Goal: Check status: Check status

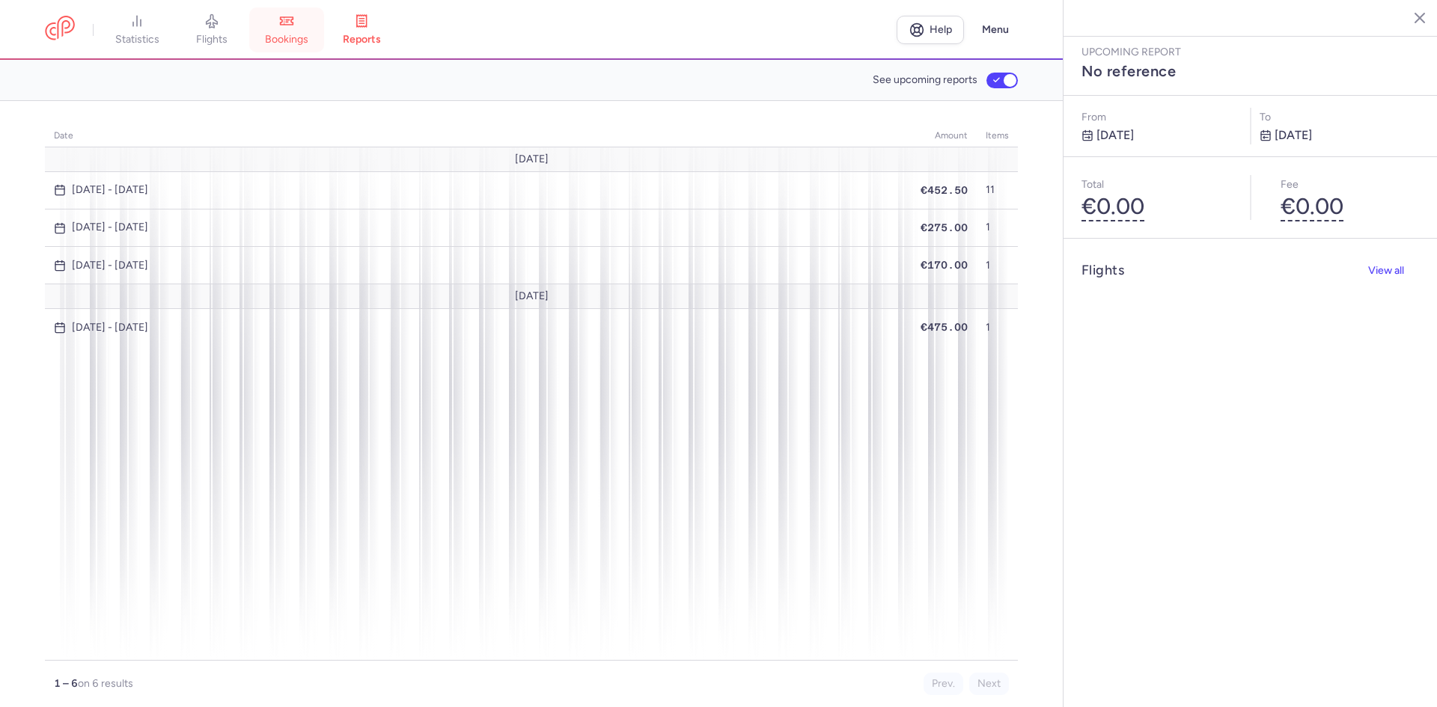
click at [278, 29] on link "bookings" at bounding box center [286, 29] width 75 height 33
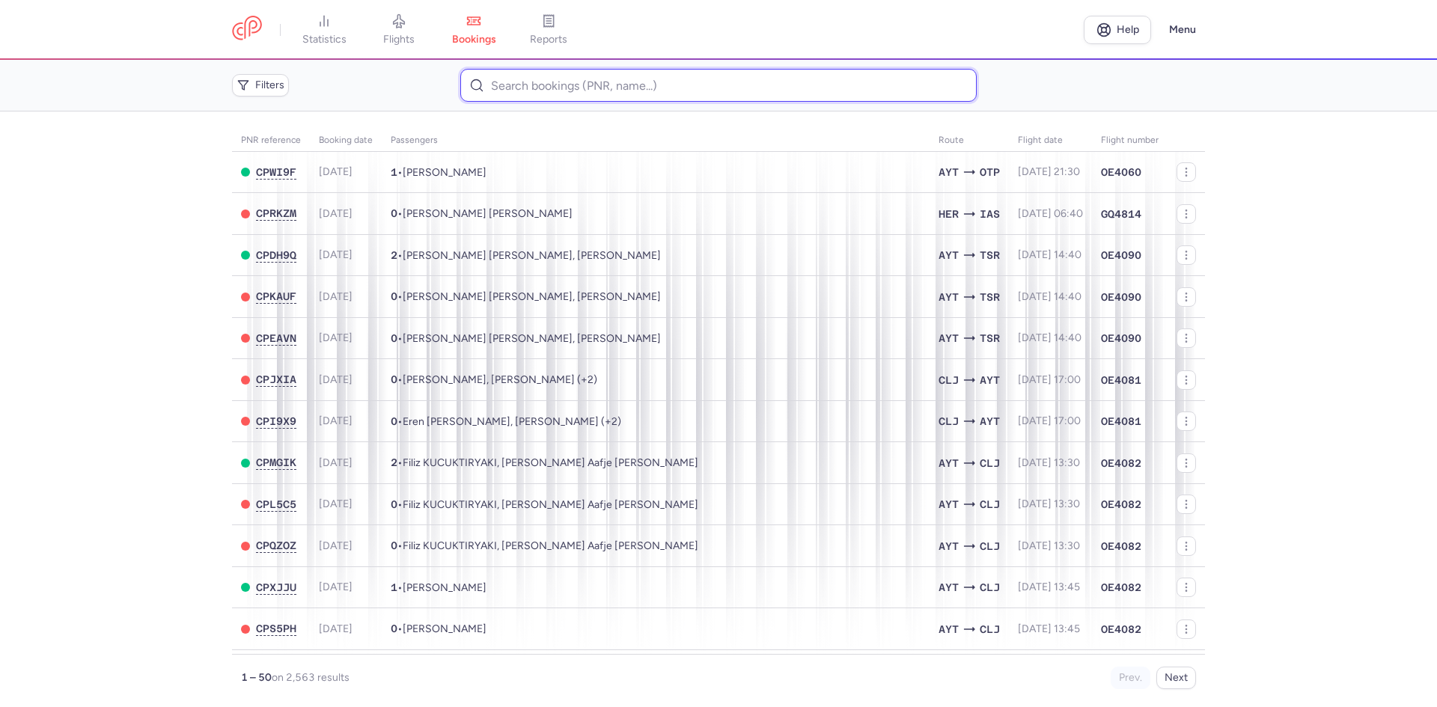
click at [593, 85] on input at bounding box center [718, 85] width 516 height 33
paste input "CPBY2R"
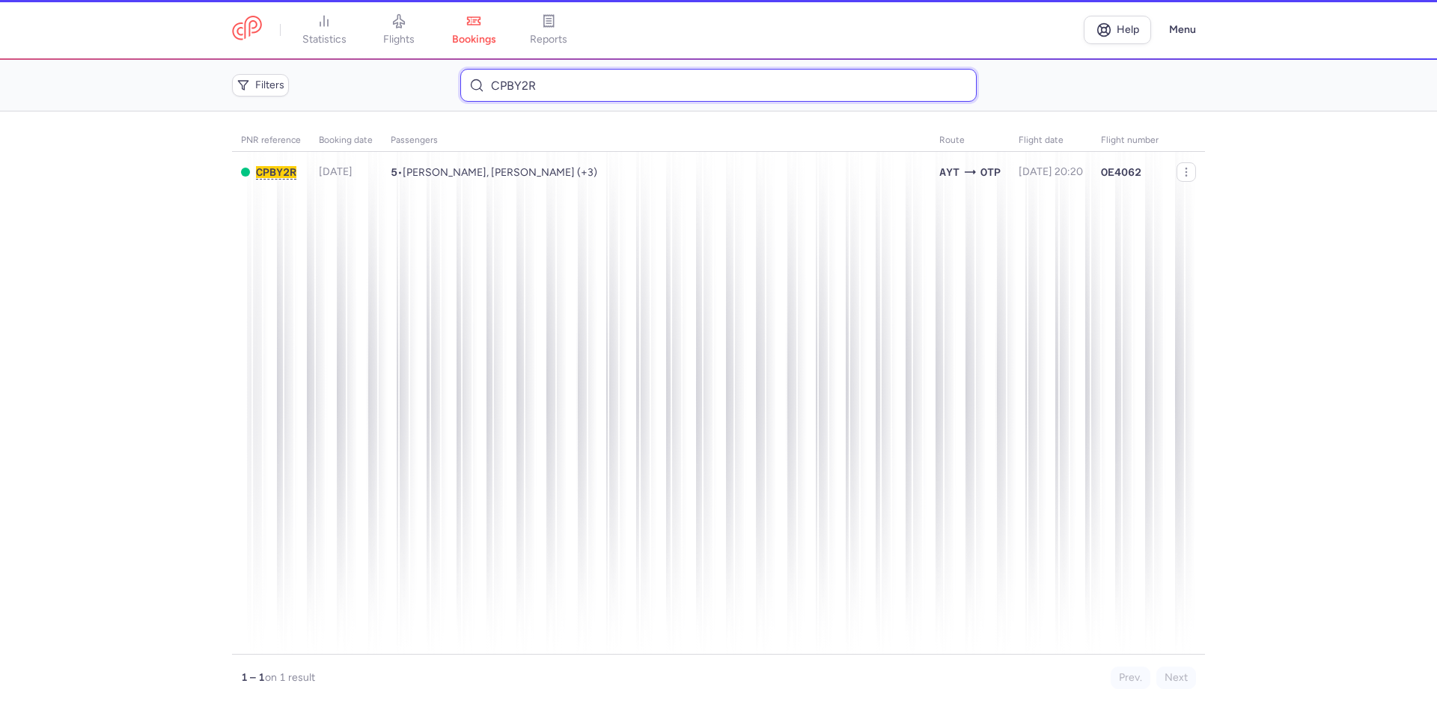
type input "CPBY2R"
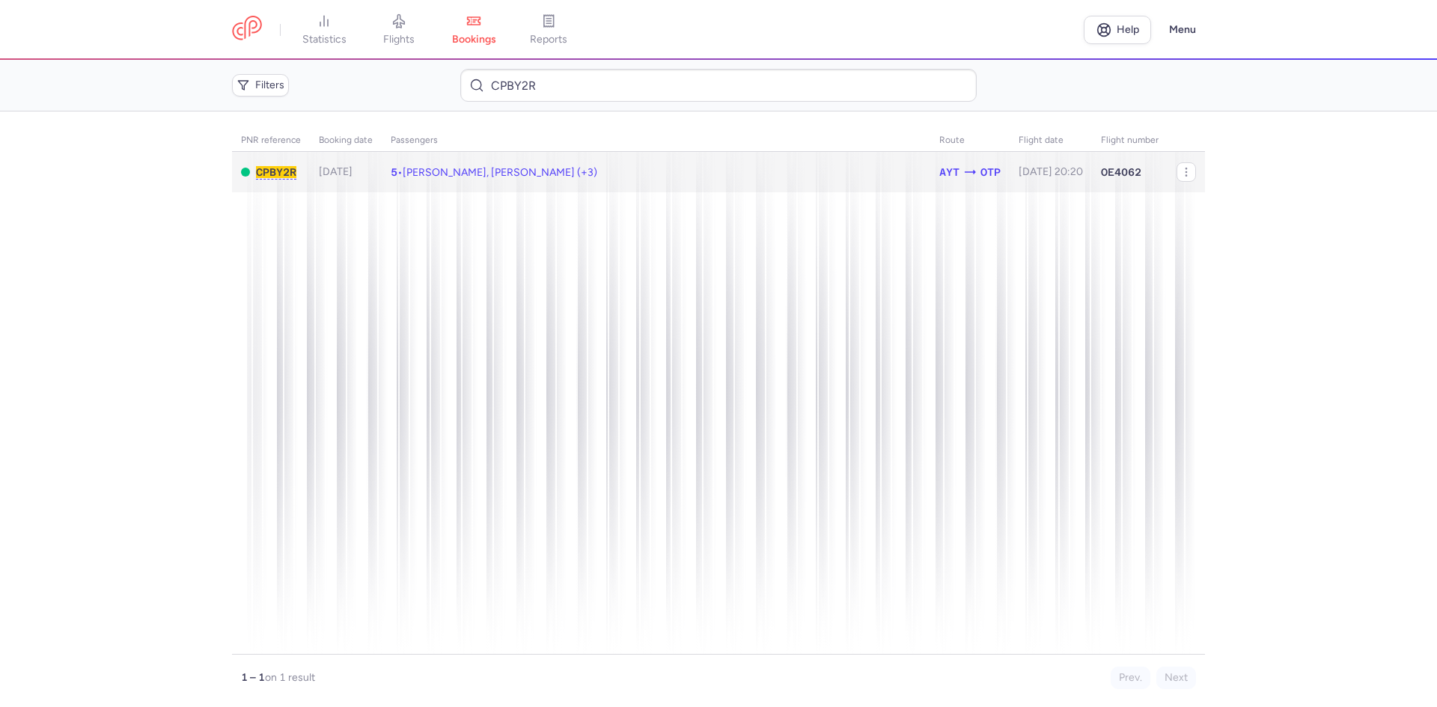
click at [446, 167] on span "[PERSON_NAME], [PERSON_NAME] (+3)" at bounding box center [500, 172] width 195 height 13
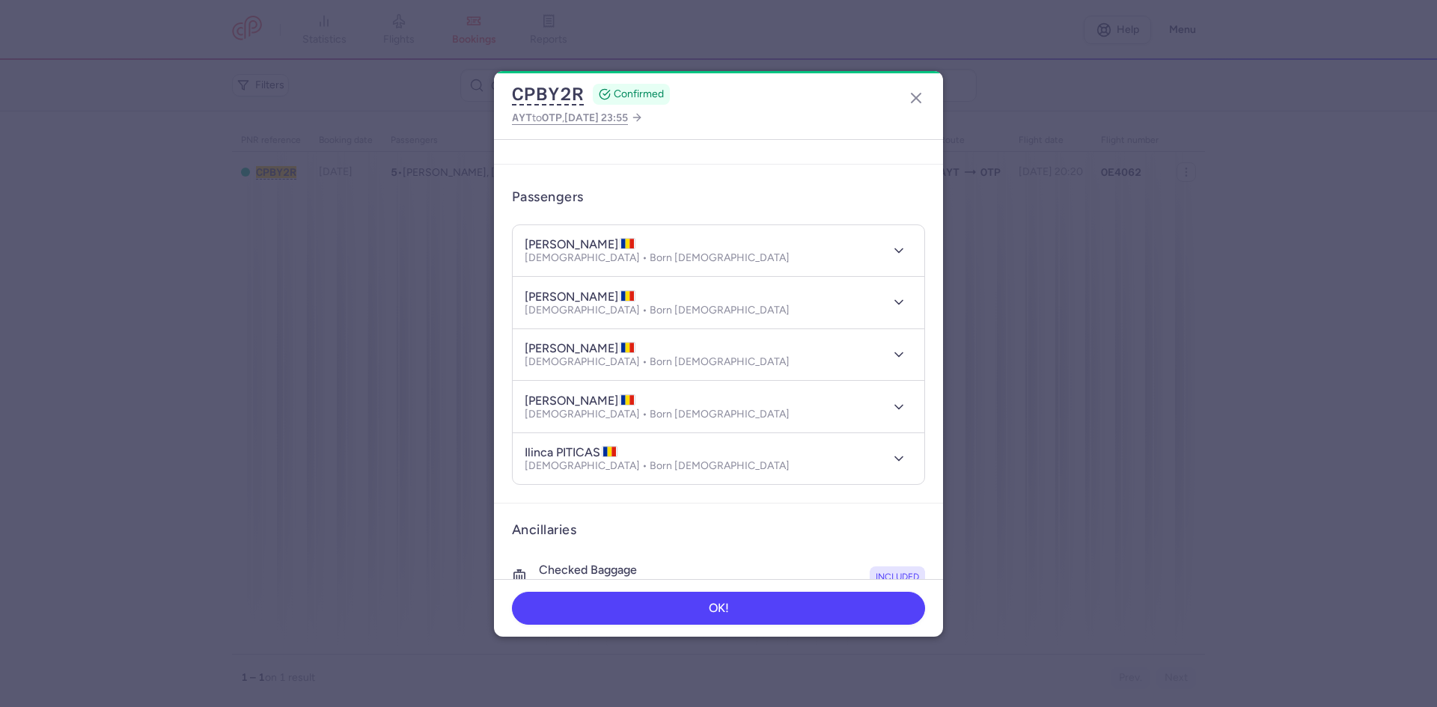
scroll to position [524, 0]
